Goal: Task Accomplishment & Management: Use online tool/utility

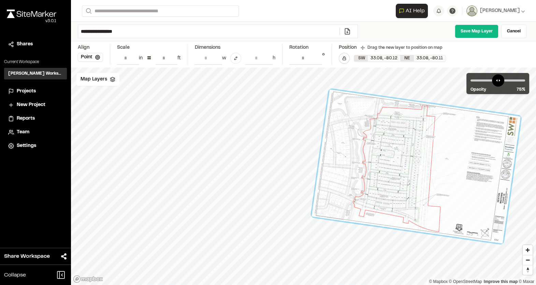
drag, startPoint x: 264, startPoint y: 176, endPoint x: 378, endPoint y: 175, distance: 113.3
click at [378, 175] on div at bounding box center [416, 166] width 209 height 154
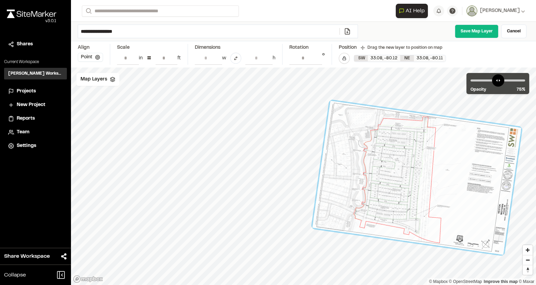
click at [96, 57] on icon at bounding box center [97, 57] width 5 height 5
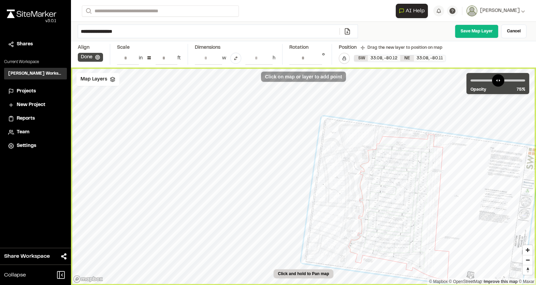
click at [101, 57] on button "Done" at bounding box center [90, 57] width 25 height 9
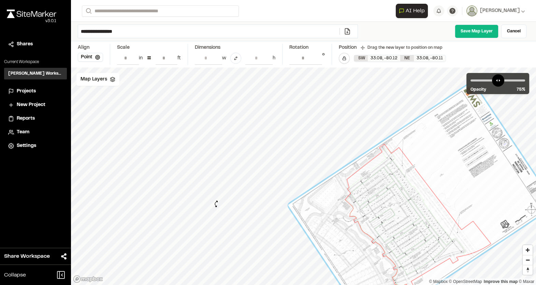
type input "**********"
click at [216, 204] on div "© Mapbox © OpenStreetMap Improve this map © Maxar" at bounding box center [303, 177] width 465 height 218
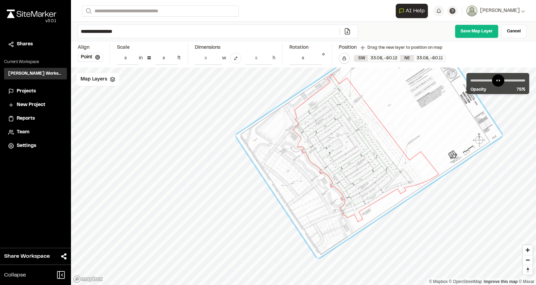
drag, startPoint x: 374, startPoint y: 214, endPoint x: 323, endPoint y: 144, distance: 86.1
click at [323, 144] on div at bounding box center [369, 135] width 267 height 246
click at [94, 58] on button "Point" at bounding box center [90, 57] width 25 height 9
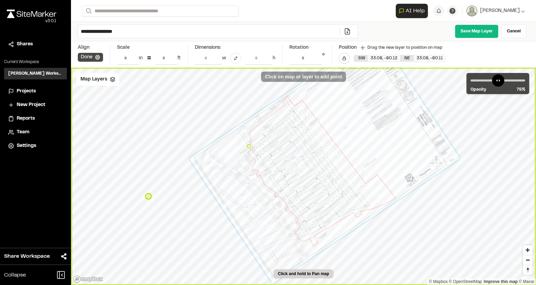
click at [97, 58] on icon at bounding box center [97, 57] width 5 height 5
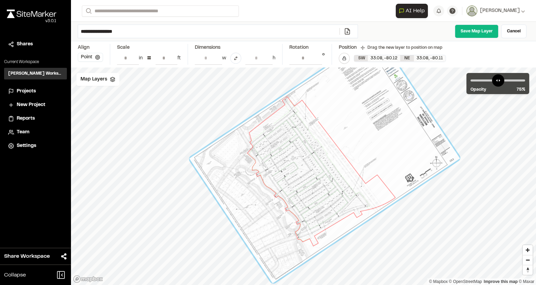
click at [94, 55] on button "Point" at bounding box center [90, 57] width 25 height 9
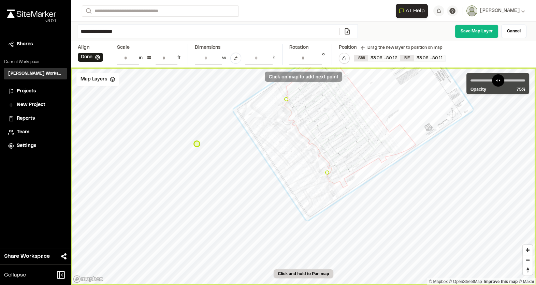
type input "**********"
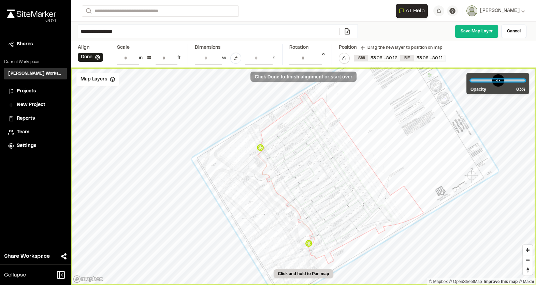
drag, startPoint x: 511, startPoint y: 77, endPoint x: 512, endPoint y: 83, distance: 5.8
type input "**"
click at [512, 82] on input "range" at bounding box center [498, 81] width 55 height 2
click at [480, 37] on link "Save Map Layer" at bounding box center [477, 32] width 44 height 14
